Goal: Task Accomplishment & Management: Manage account settings

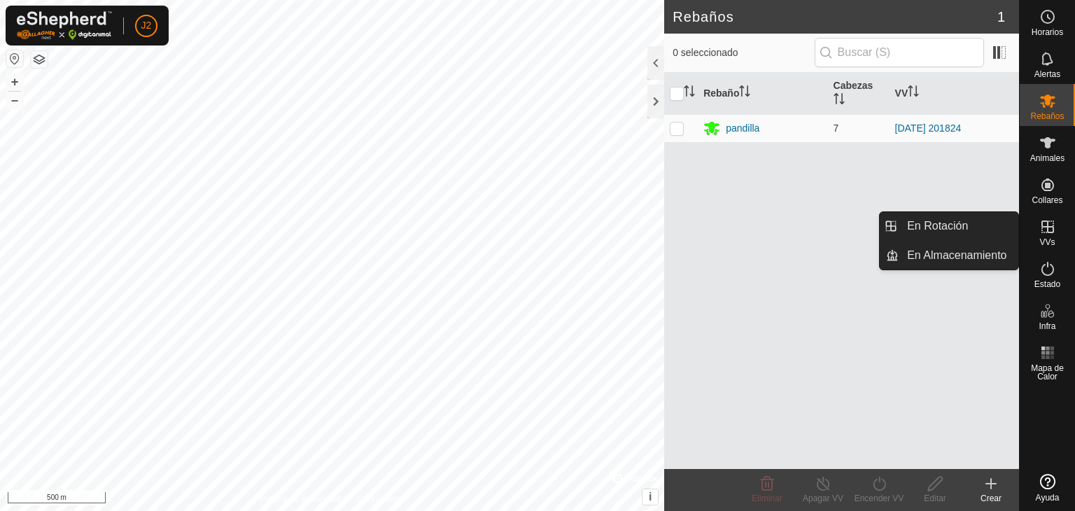
click at [1048, 238] on span "VVs" at bounding box center [1046, 242] width 15 height 8
click at [970, 225] on link "En Rotación" at bounding box center [958, 226] width 120 height 28
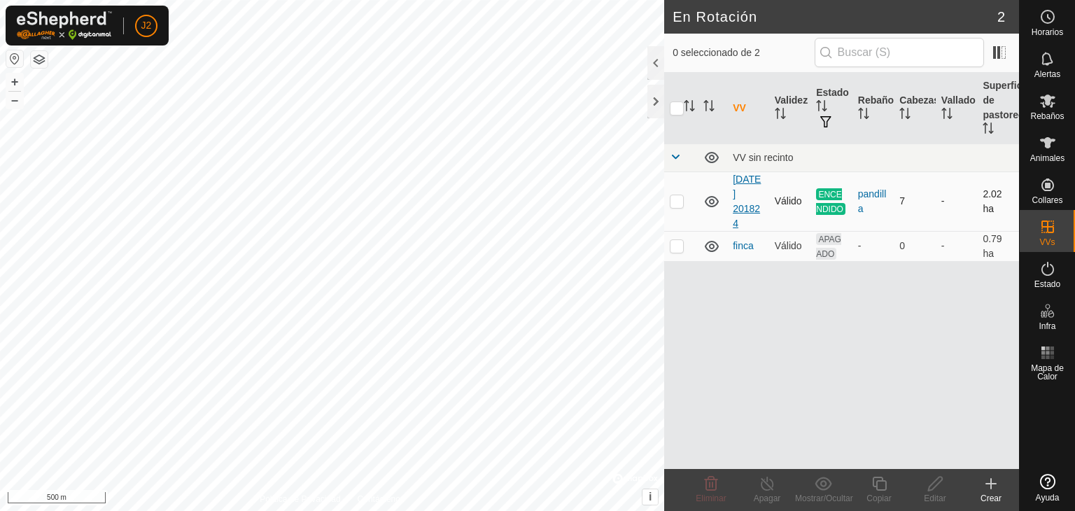
click at [751, 194] on link "[DATE] 201824" at bounding box center [747, 201] width 28 height 55
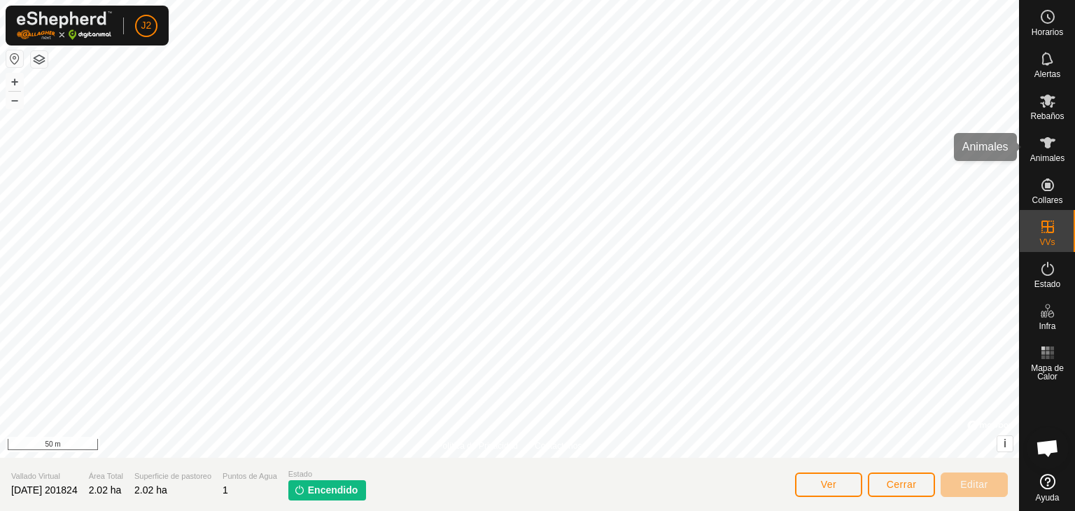
click at [1047, 144] on icon at bounding box center [1047, 142] width 15 height 11
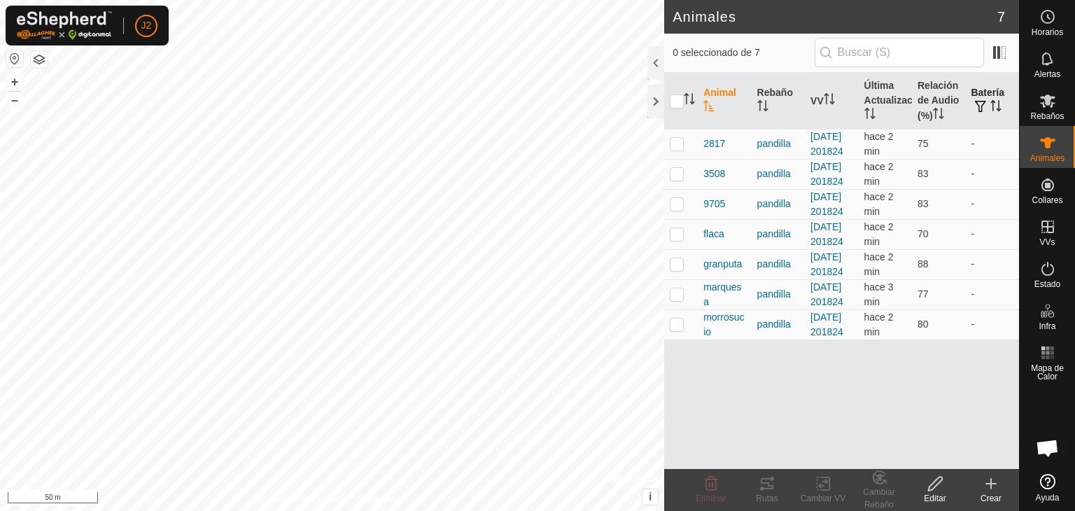
click at [980, 105] on span "button" at bounding box center [980, 106] width 11 height 11
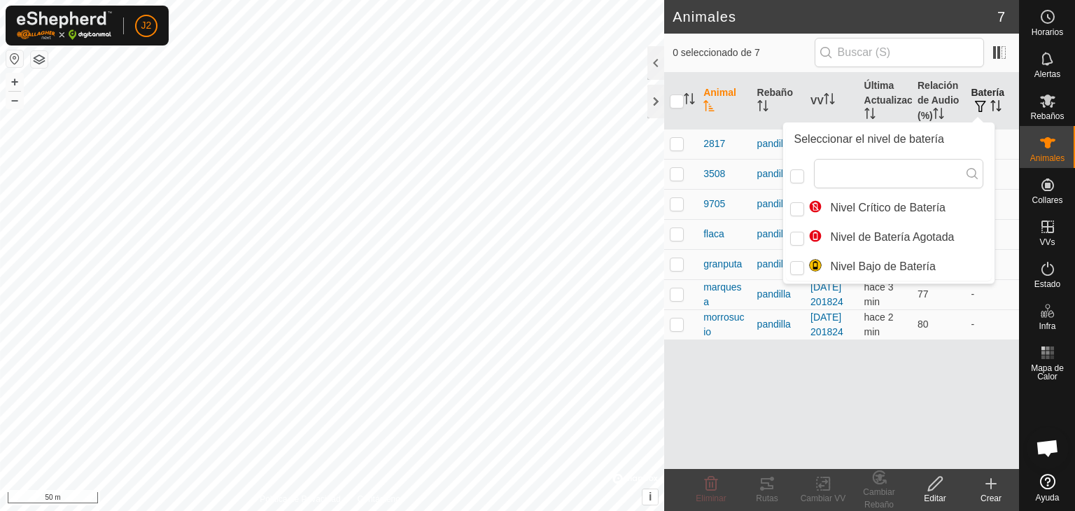
click at [979, 111] on span "button" at bounding box center [980, 106] width 11 height 11
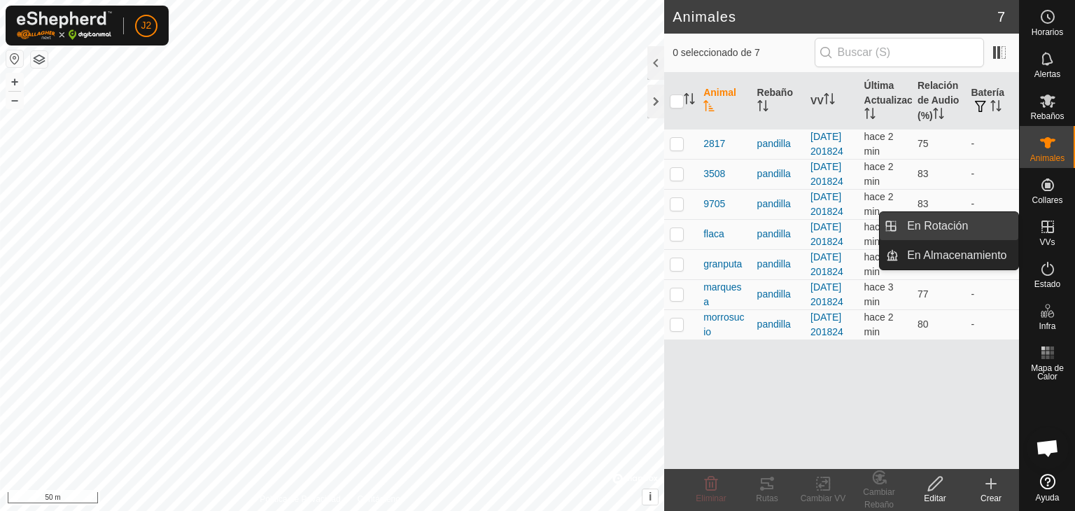
click at [940, 230] on link "En Rotación" at bounding box center [958, 226] width 120 height 28
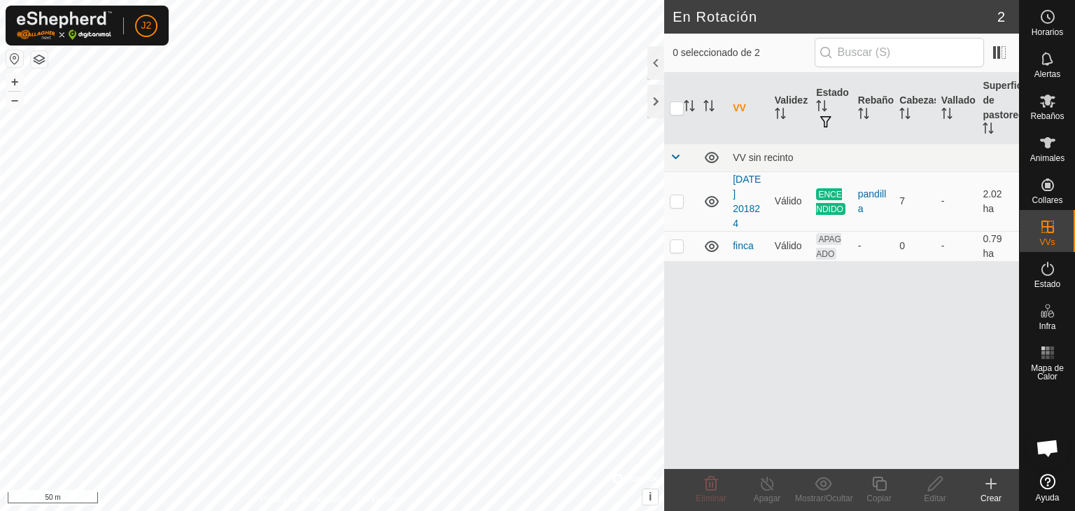
click at [991, 486] on icon at bounding box center [991, 484] width 0 height 10
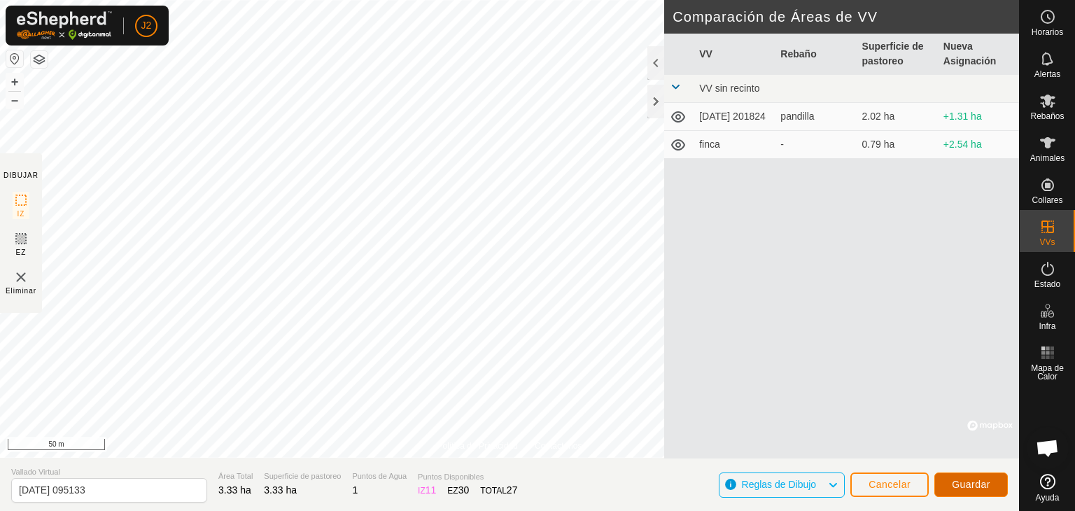
click at [980, 488] on span "Guardar" at bounding box center [971, 484] width 38 height 11
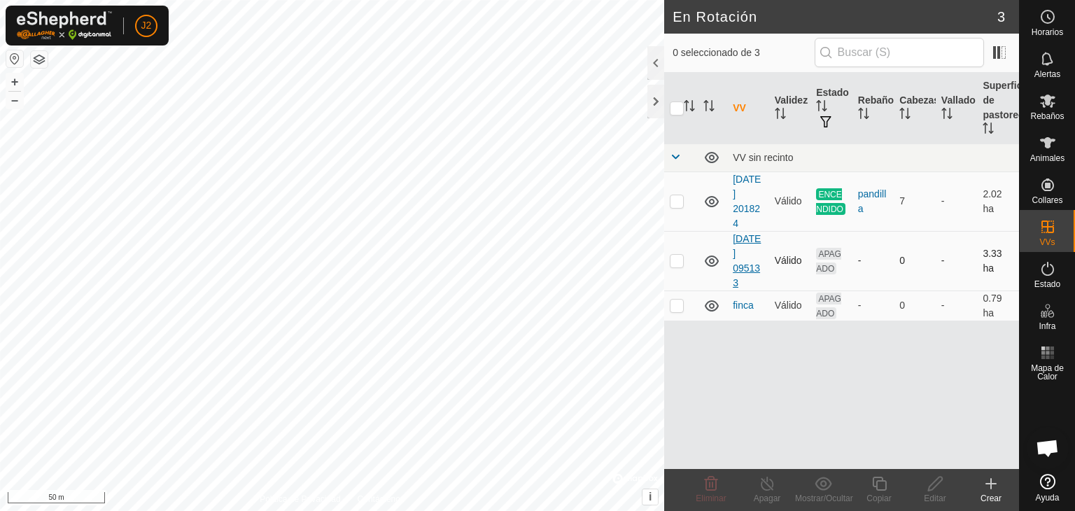
click at [749, 261] on link "[DATE] 095133" at bounding box center [747, 260] width 28 height 55
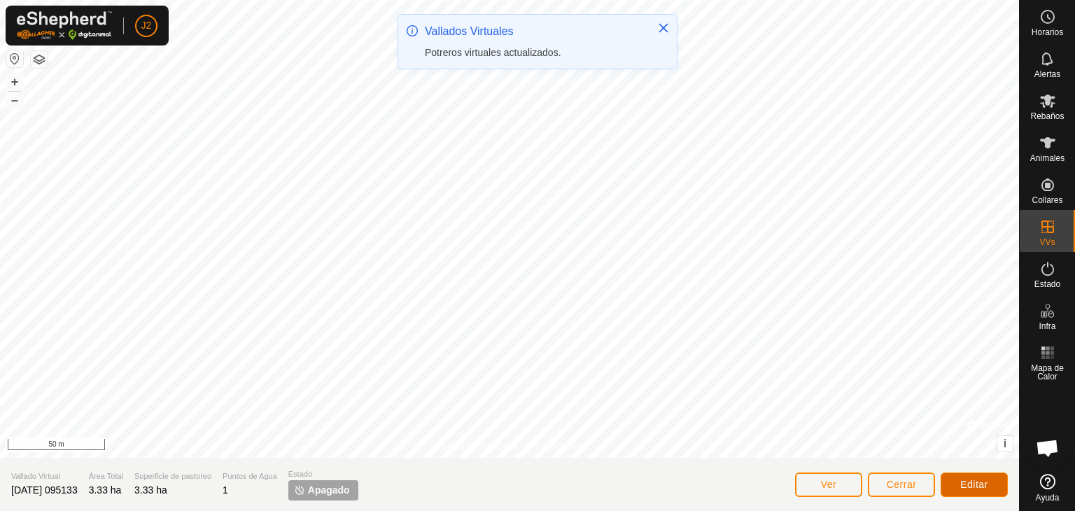
click at [993, 483] on button "Editar" at bounding box center [973, 484] width 67 height 24
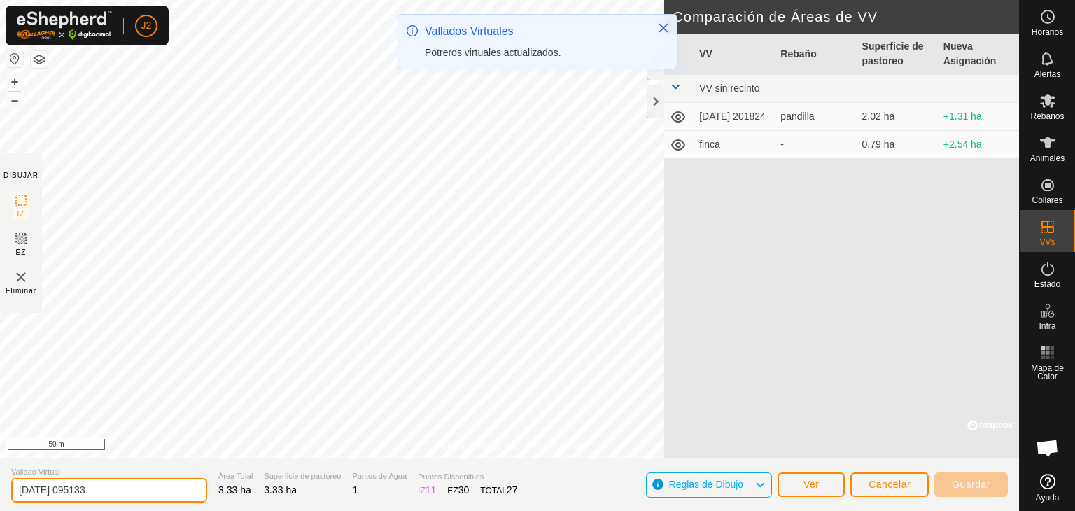
drag, startPoint x: 148, startPoint y: 490, endPoint x: 0, endPoint y: 469, distance: 149.9
click at [0, 481] on section "Vallado Virtual [DATE] 095133 Área Total 3.33 ha Superficie de pastoreo 3.33 ha…" at bounding box center [509, 484] width 1019 height 53
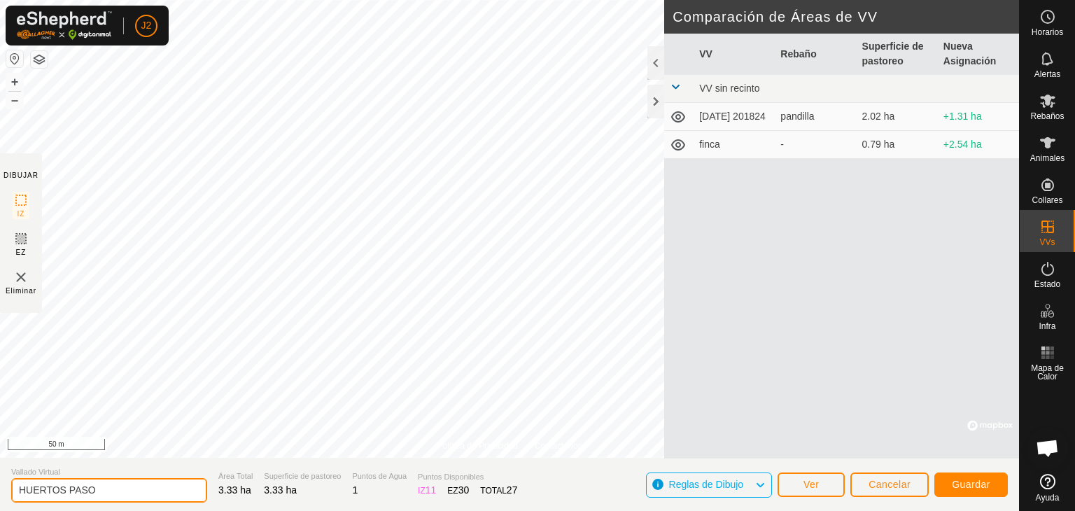
type input "HUERTOS PASO"
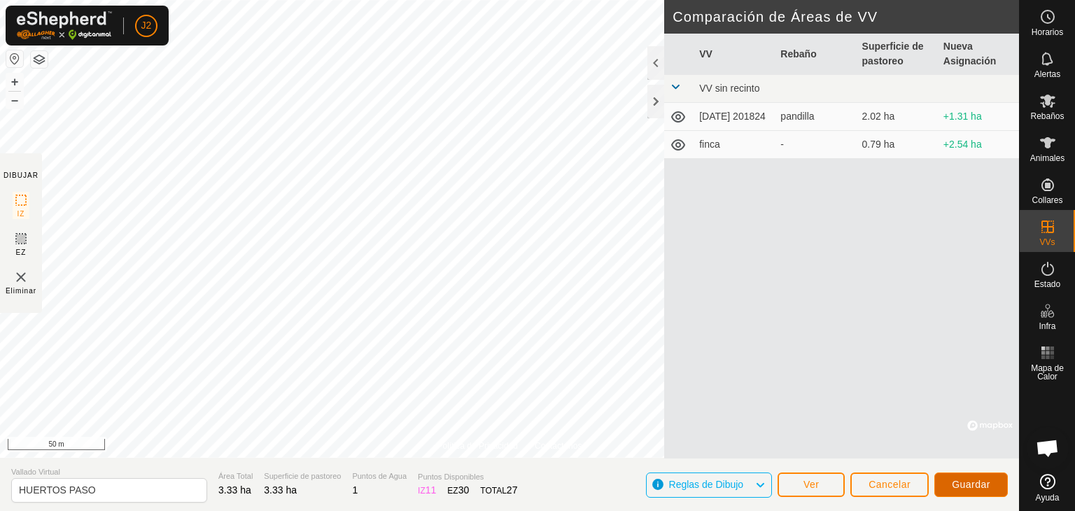
click at [959, 483] on span "Guardar" at bounding box center [971, 484] width 38 height 11
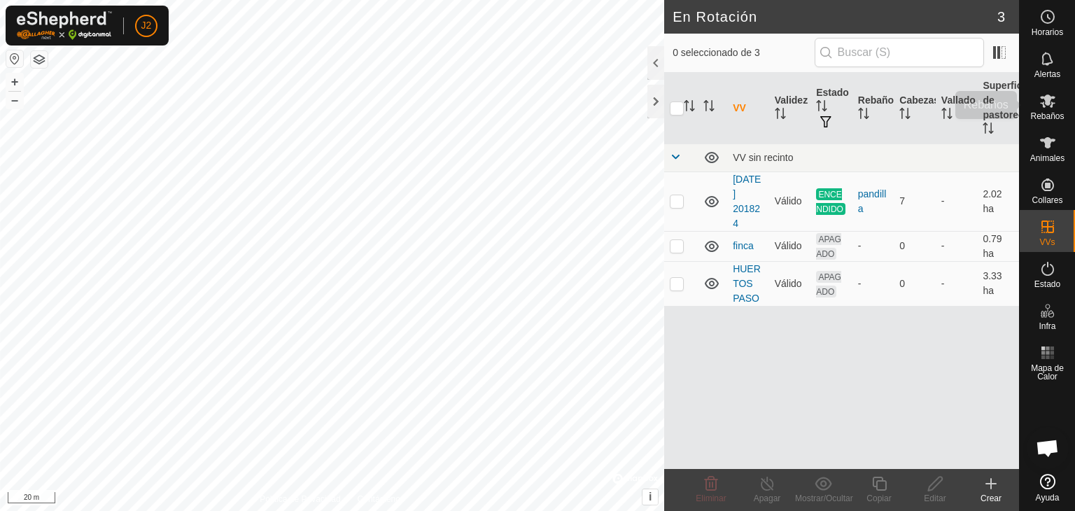
click at [1047, 112] on span "Rebaños" at bounding box center [1047, 116] width 34 height 8
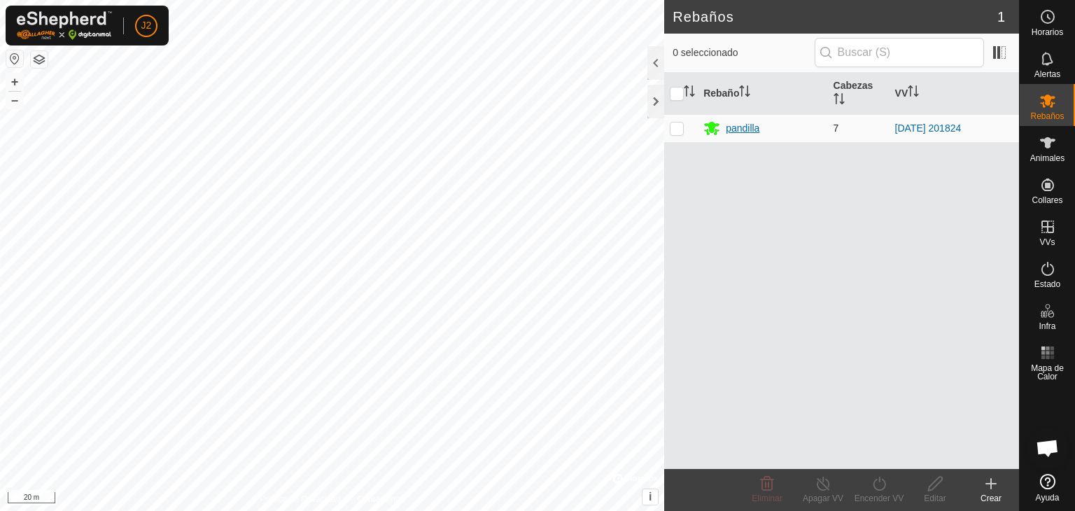
click at [744, 129] on div "pandilla" at bounding box center [743, 128] width 34 height 15
